Goal: Task Accomplishment & Management: Complete application form

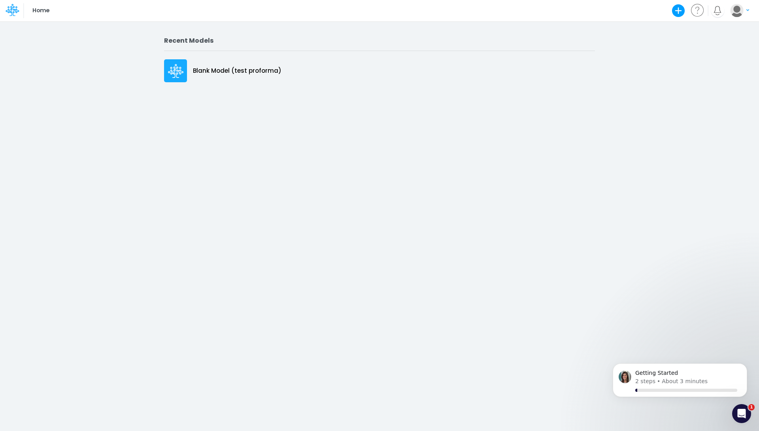
click at [745, 9] on button "button" at bounding box center [740, 11] width 20 height 14
click at [706, 45] on button "Log out" at bounding box center [707, 46] width 85 height 12
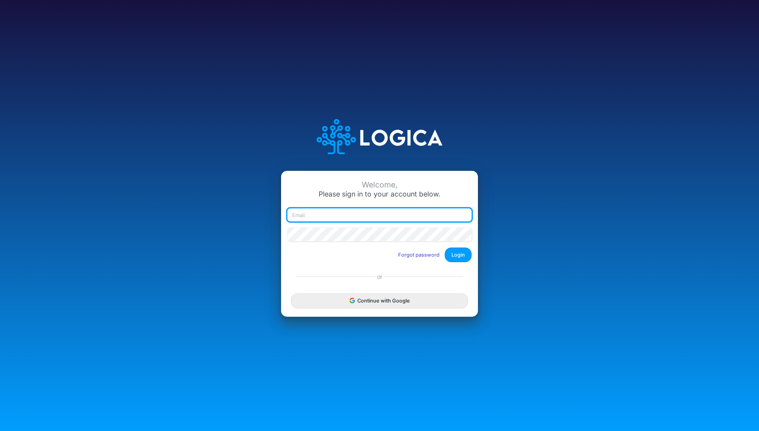
type input "[EMAIL_ADDRESS][DOMAIN_NAME]"
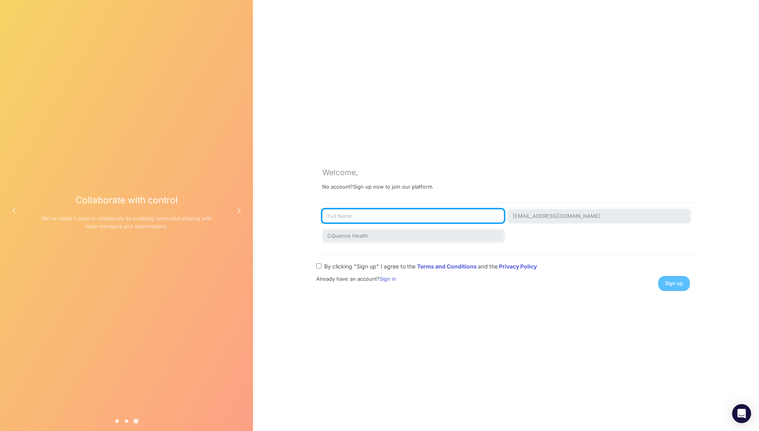
click at [456, 218] on input "text" at bounding box center [413, 215] width 182 height 13
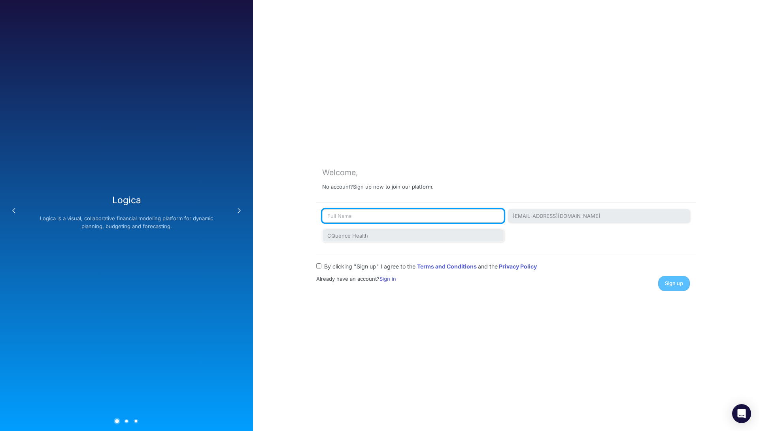
type input "Thiago Pessoa"
click at [322, 265] on div "By clicking "Sign up" I agree to the Terms and Conditions and the Privacy Policy" at bounding box center [426, 265] width 221 height 9
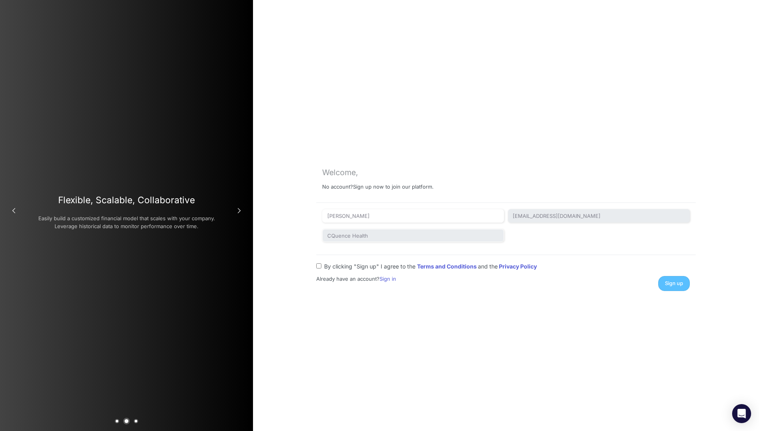
click at [318, 265] on input "By clicking "Sign up" I agree to the Terms and Conditions and the Privacy Policy" at bounding box center [318, 265] width 5 height 5
checkbox input "true"
click at [679, 287] on button "Sign up" at bounding box center [674, 283] width 32 height 15
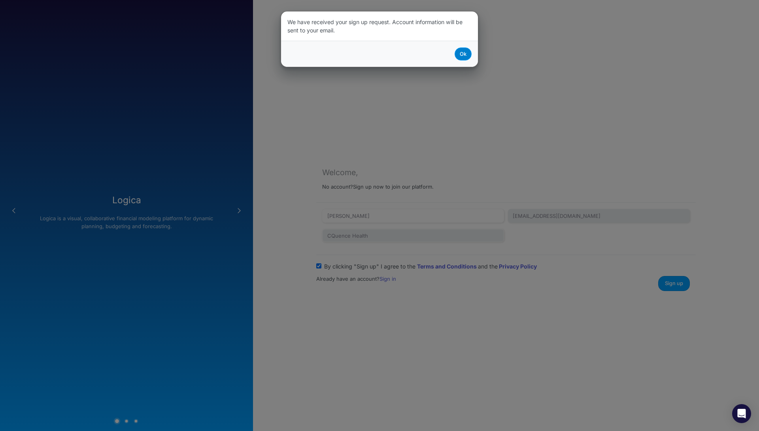
click at [461, 53] on button "Ok" at bounding box center [463, 53] width 17 height 13
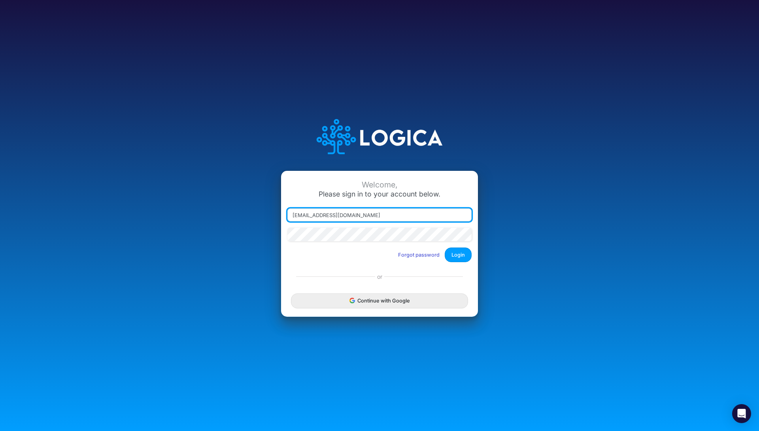
click at [345, 214] on input "thiago.fraxe+proforma@logica.cloud" at bounding box center [380, 214] width 184 height 13
type input "thiago.fraxe+cq@logica.cloud"
click at [450, 252] on button "Login" at bounding box center [458, 255] width 27 height 15
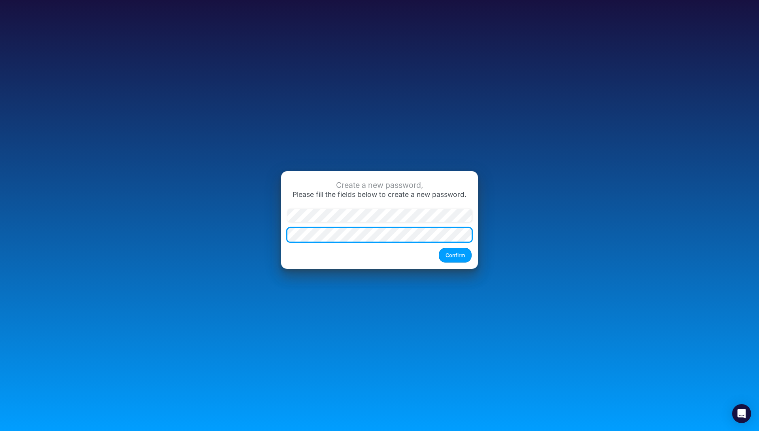
click at [288, 222] on div at bounding box center [288, 222] width 0 height 0
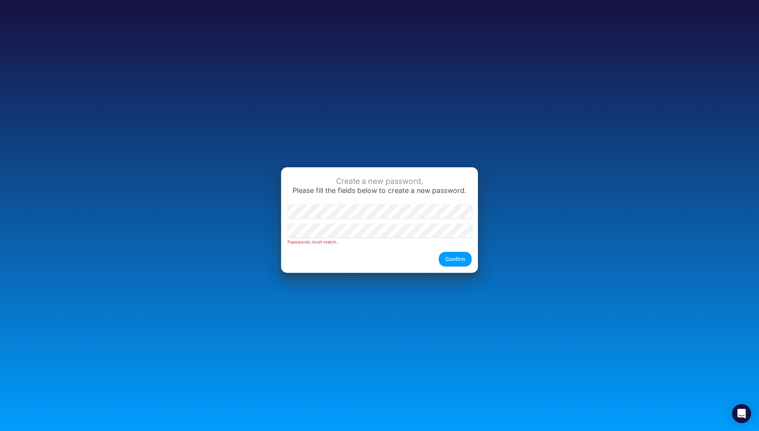
click at [344, 181] on div "Create a new password," at bounding box center [380, 181] width 184 height 9
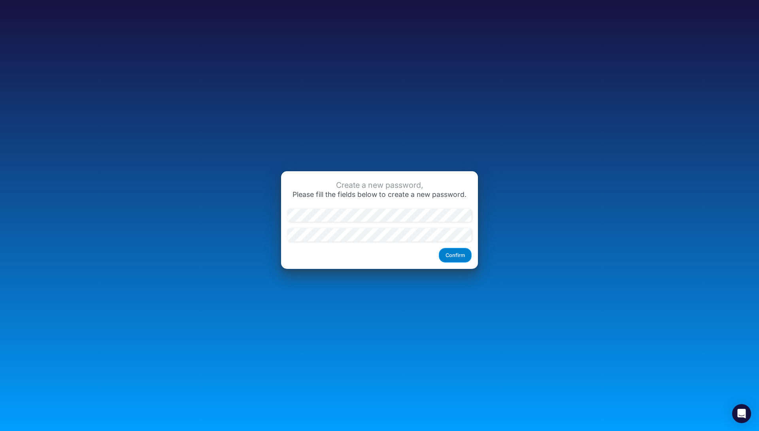
click at [455, 257] on button "Confirm" at bounding box center [455, 255] width 33 height 15
